Goal: Transaction & Acquisition: Purchase product/service

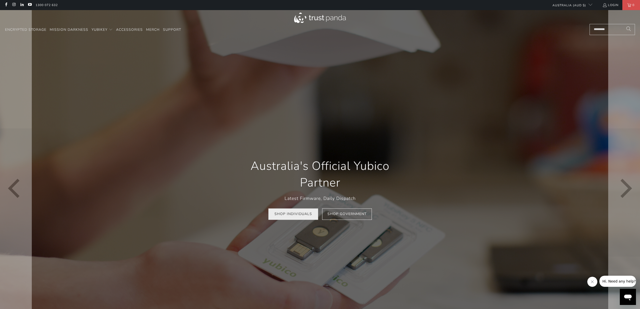
click at [299, 214] on link "Shop Individuals" at bounding box center [294, 213] width 50 height 11
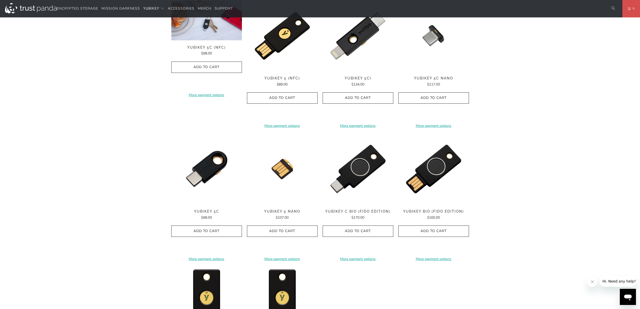
scroll to position [166, 0]
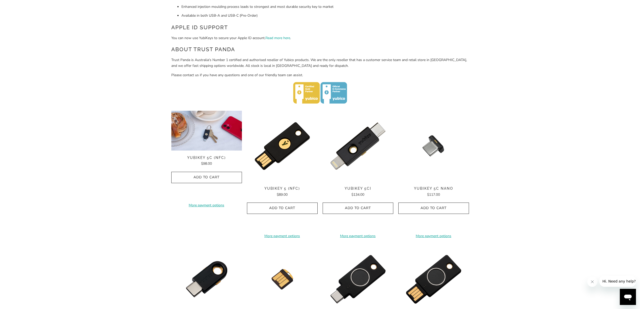
click at [211, 136] on img at bounding box center [206, 131] width 71 height 40
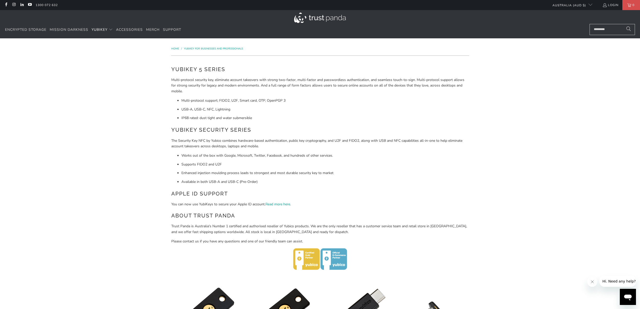
scroll to position [84, 0]
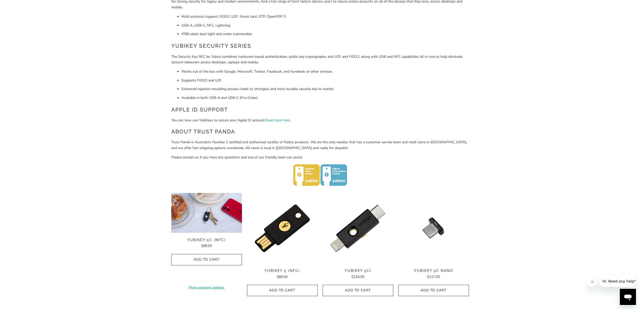
click at [214, 217] on img at bounding box center [206, 213] width 71 height 40
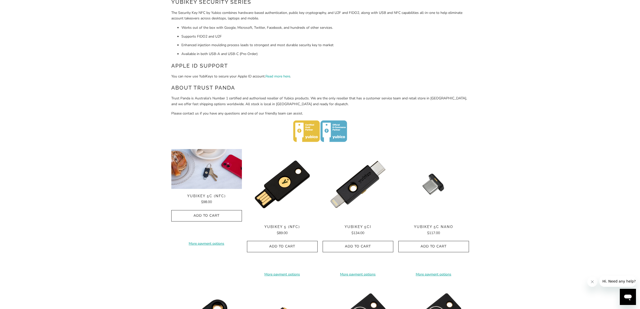
scroll to position [180, 0]
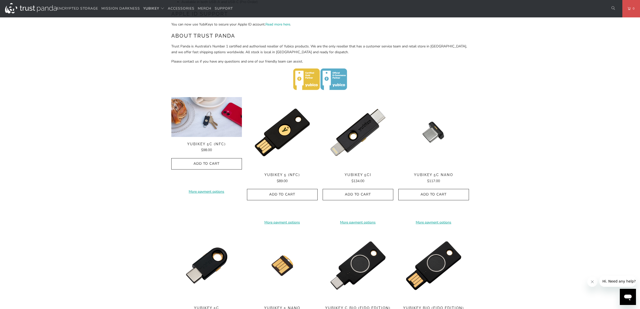
click at [220, 136] on img at bounding box center [206, 117] width 71 height 40
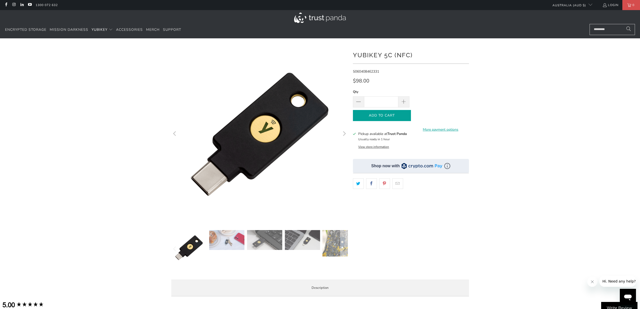
click at [400, 116] on span "Add to Cart" at bounding box center [381, 116] width 47 height 4
click at [220, 244] on img at bounding box center [226, 240] width 35 height 20
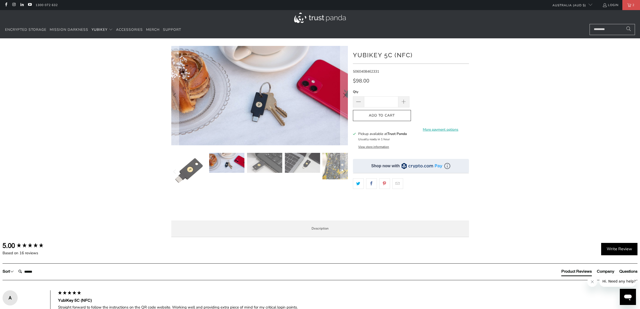
click at [274, 162] on img at bounding box center [264, 163] width 35 height 20
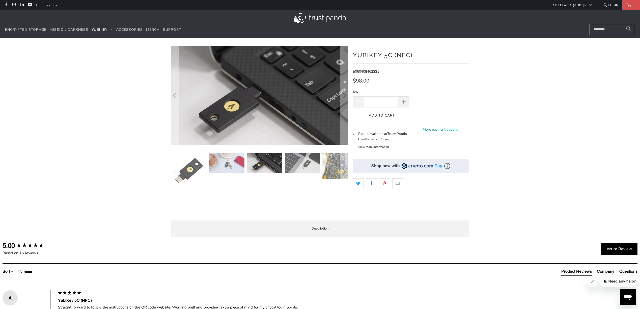
click at [307, 163] on img at bounding box center [302, 163] width 35 height 20
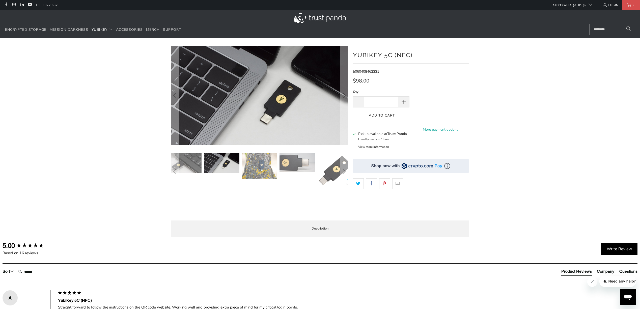
click at [312, 164] on img at bounding box center [297, 162] width 35 height 19
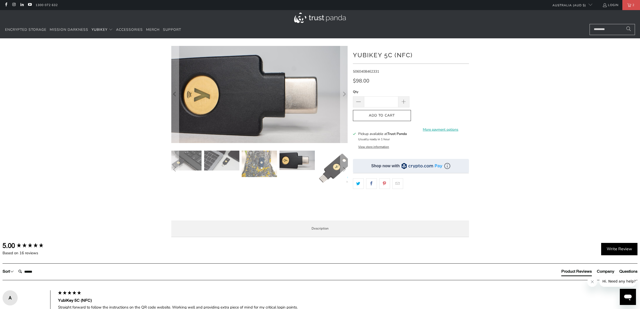
click at [321, 165] on img at bounding box center [335, 168] width 35 height 35
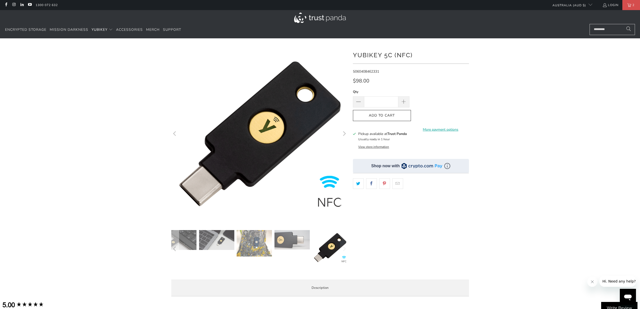
click at [293, 245] on img at bounding box center [292, 239] width 35 height 19
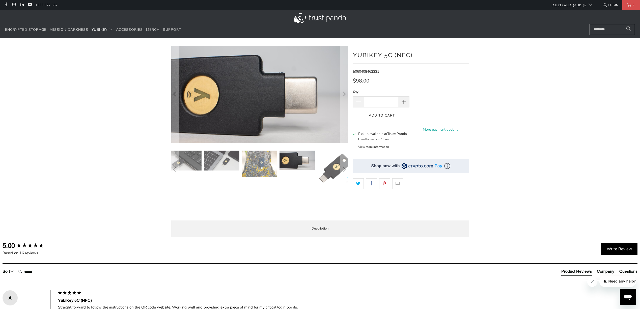
click at [241, 166] on div at bounding box center [179, 170] width 177 height 38
click at [246, 165] on img at bounding box center [259, 164] width 35 height 26
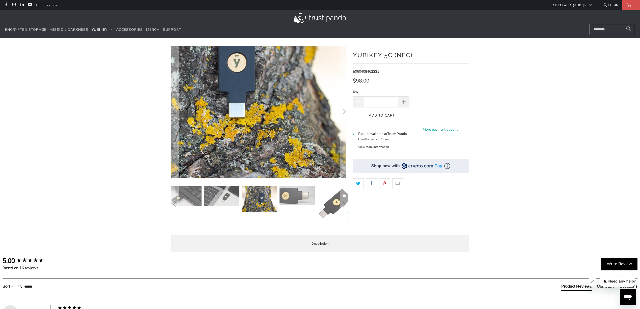
click at [215, 165] on img at bounding box center [217, 73] width 303 height 227
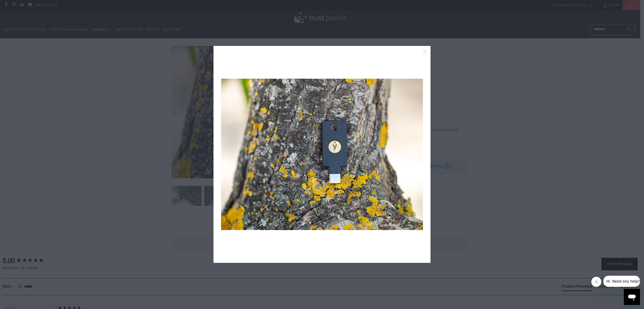
click at [487, 159] on div at bounding box center [322, 154] width 644 height 309
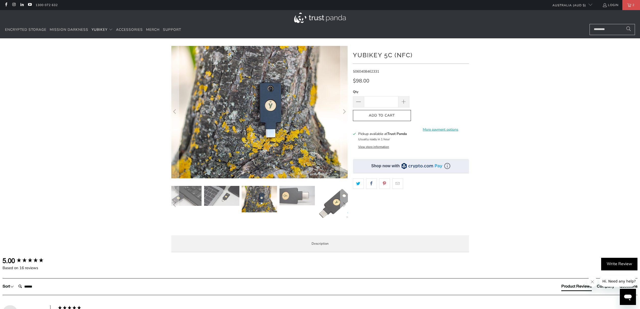
click at [386, 146] on button "View store information" at bounding box center [373, 147] width 31 height 4
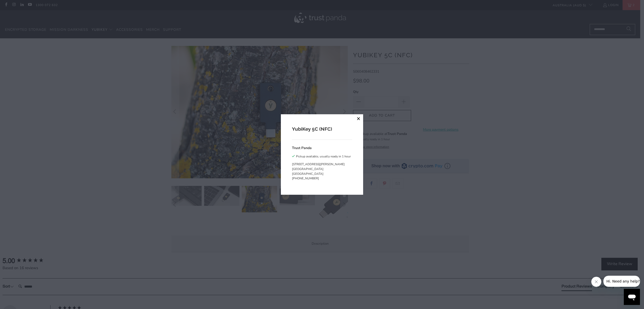
click at [357, 117] on button "close" at bounding box center [358, 118] width 9 height 9
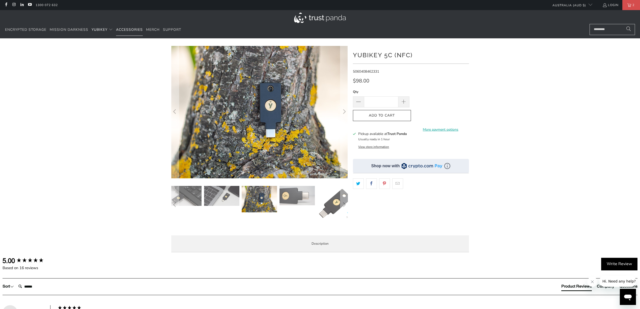
click at [123, 30] on span "Accessories" at bounding box center [129, 29] width 27 height 5
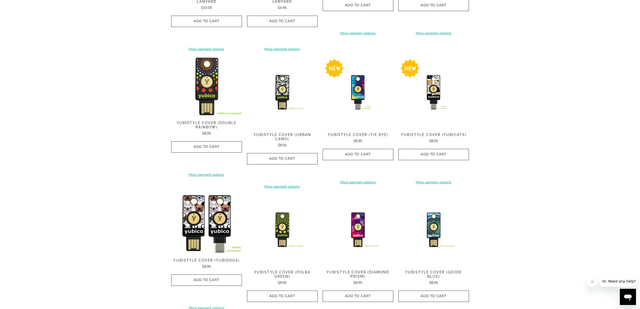
scroll to position [238, 0]
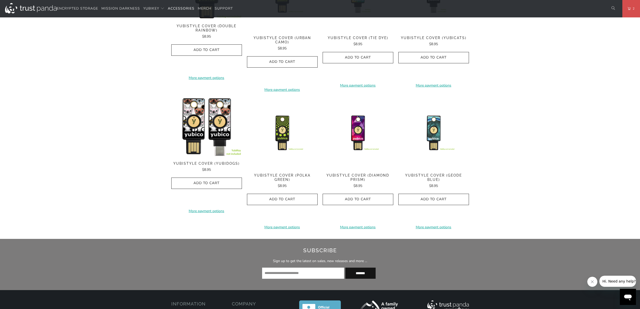
click at [232, 132] on img at bounding box center [206, 127] width 71 height 59
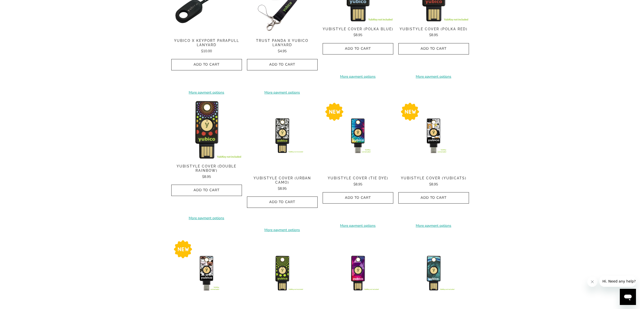
scroll to position [34, 0]
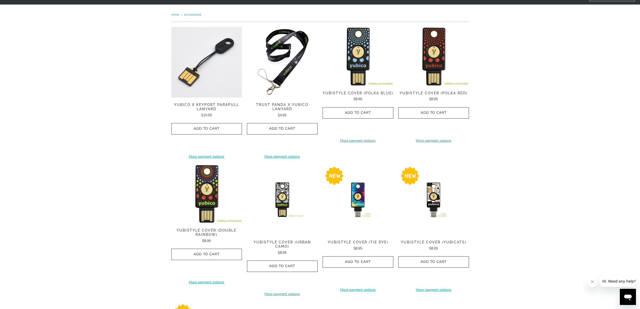
click at [189, 69] on img at bounding box center [206, 62] width 71 height 71
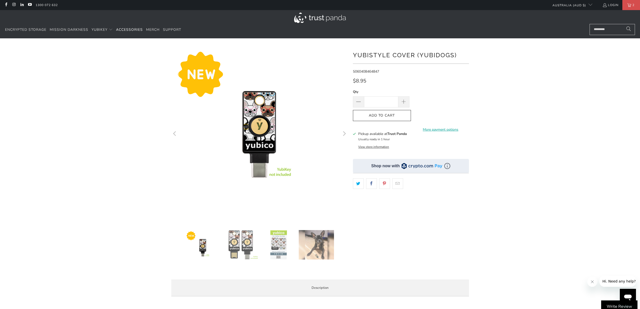
click at [242, 243] on img at bounding box center [240, 245] width 35 height 30
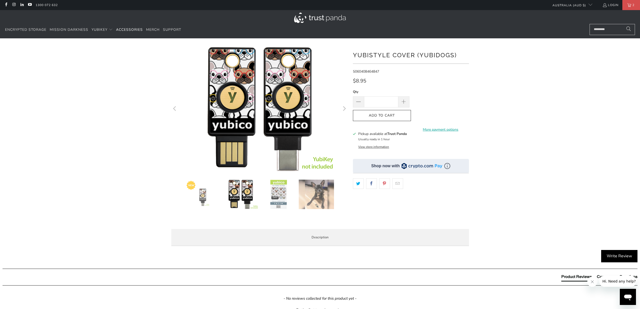
click at [281, 202] on img at bounding box center [278, 195] width 35 height 30
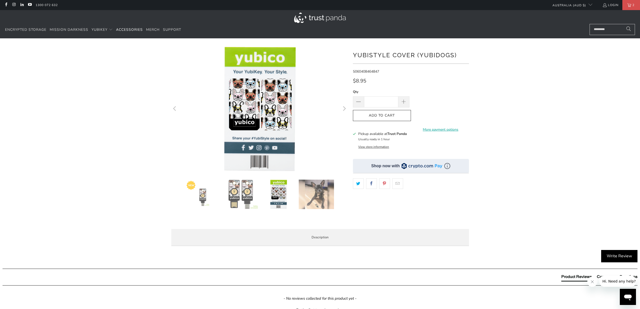
click at [312, 195] on img at bounding box center [316, 195] width 35 height 30
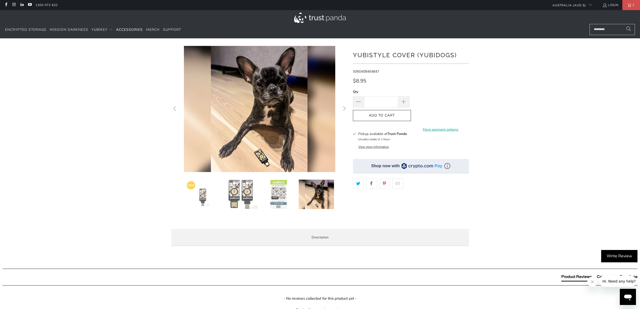
scroll to position [97, 0]
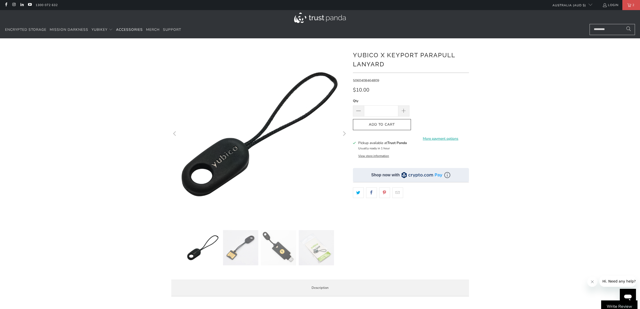
click at [242, 251] on img at bounding box center [240, 247] width 35 height 35
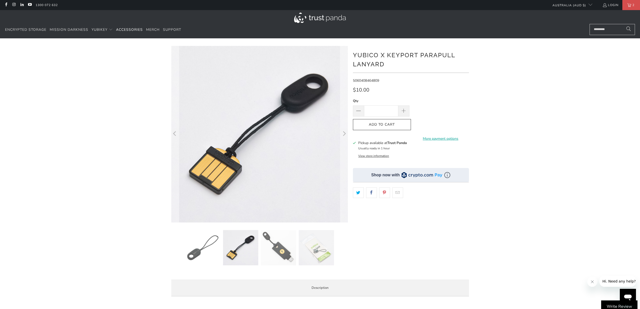
click at [279, 242] on img at bounding box center [278, 247] width 35 height 35
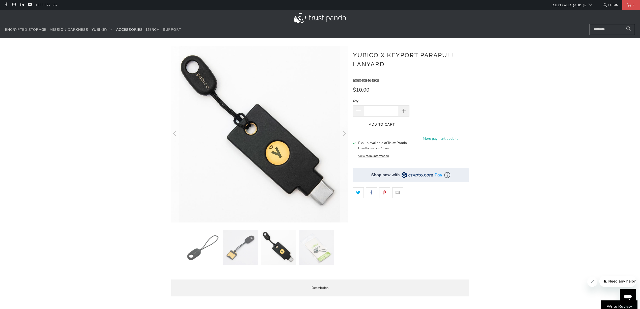
click at [313, 242] on img at bounding box center [316, 247] width 35 height 35
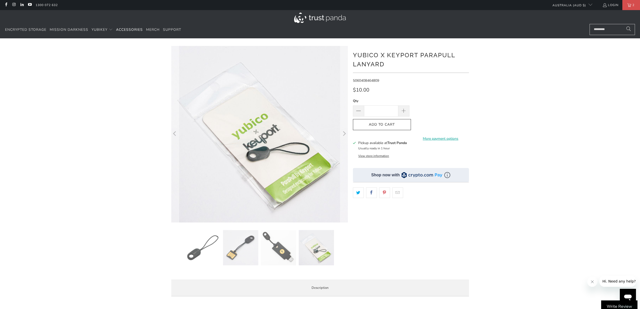
click at [280, 243] on img at bounding box center [278, 247] width 35 height 35
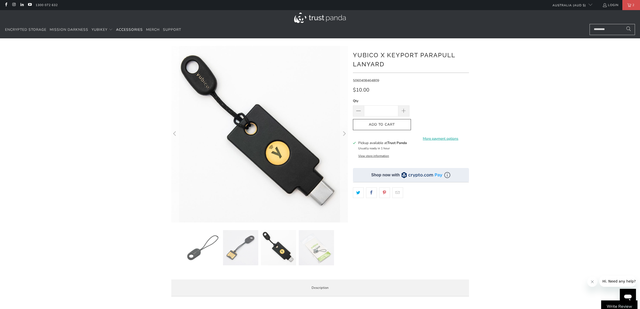
click at [307, 246] on img at bounding box center [316, 247] width 35 height 35
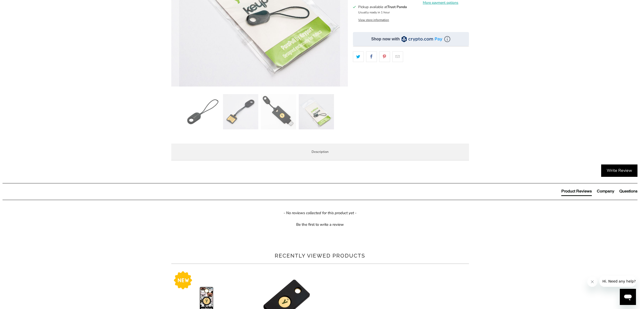
scroll to position [146, 0]
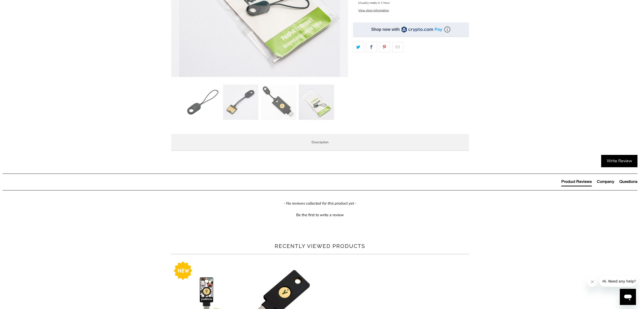
click at [0, 0] on span "Specifications" at bounding box center [0, 0] width 0 height 0
click at [0, 0] on span "Overview" at bounding box center [0, 0] width 0 height 0
click at [0, 0] on span "Enterprise and Government" at bounding box center [0, 0] width 0 height 0
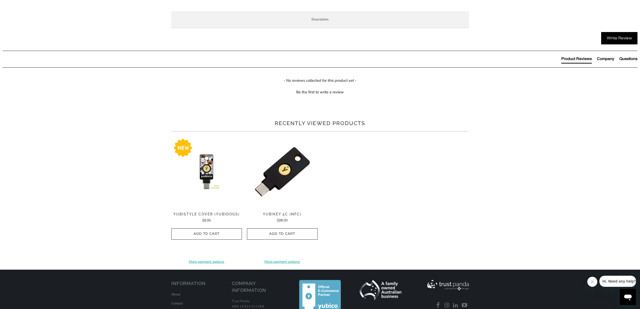
scroll to position [295, 0]
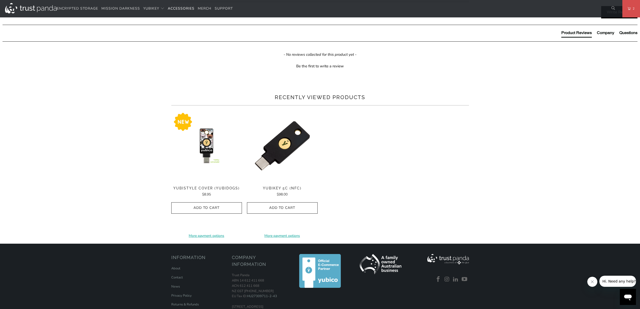
click at [0, 0] on p "Flexible licensing approach to obtain industry-leading and trusted YubiKey hard…" at bounding box center [0, 0] width 0 height 0
